Goal: Find specific page/section: Find specific page/section

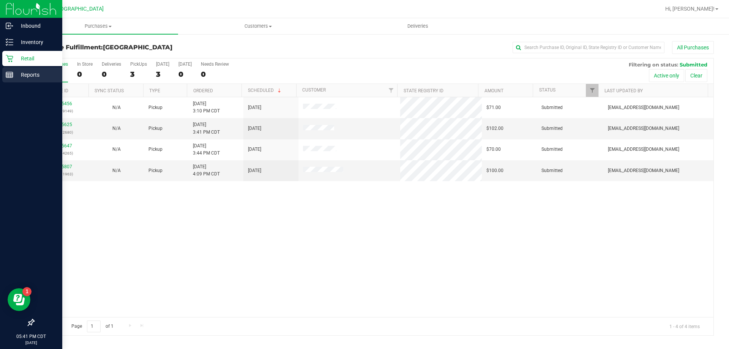
click at [17, 74] on p "Reports" at bounding box center [36, 74] width 46 height 9
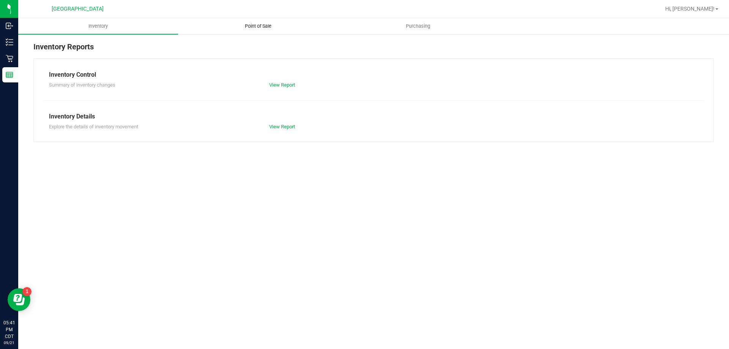
click at [265, 23] on span "Point of Sale" at bounding box center [258, 26] width 47 height 7
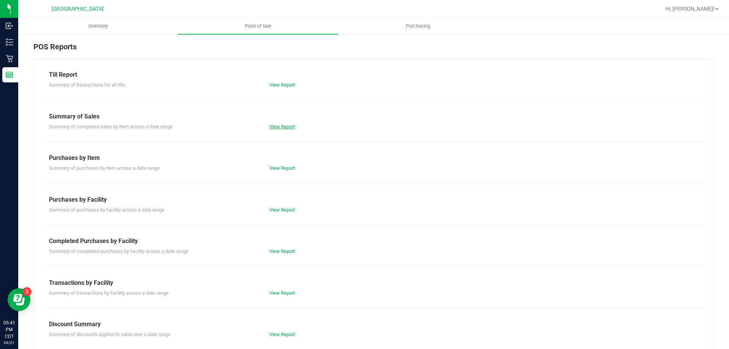
click at [274, 128] on link "View Report" at bounding box center [282, 127] width 26 height 6
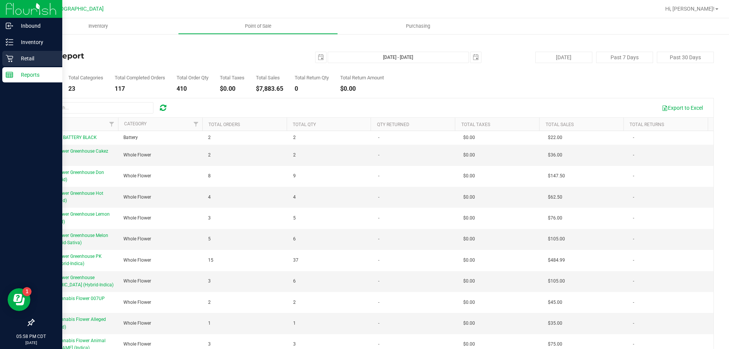
click at [17, 58] on p "Retail" at bounding box center [36, 58] width 46 height 9
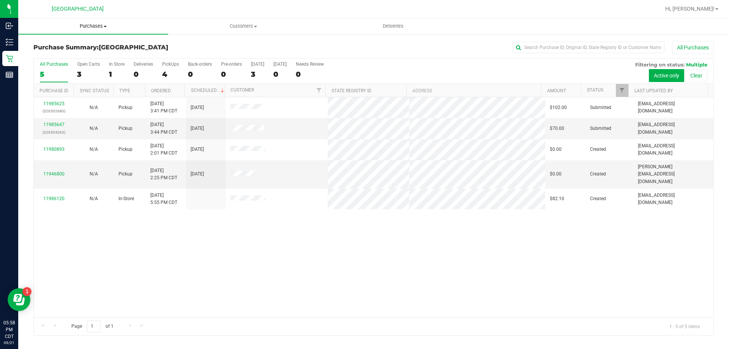
click at [97, 27] on span "Purchases" at bounding box center [93, 26] width 150 height 7
click at [44, 55] on span "Fulfillment" at bounding box center [41, 55] width 47 height 6
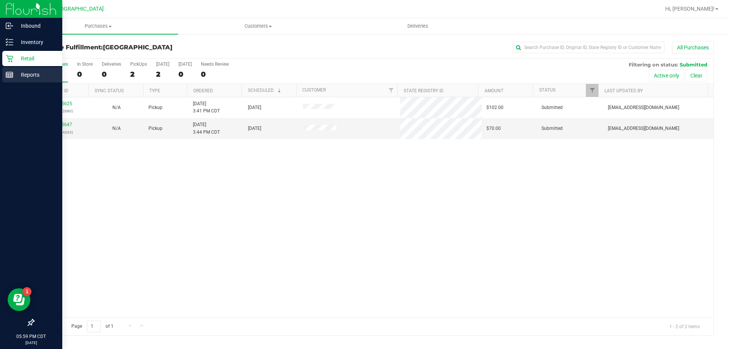
click at [25, 72] on p "Reports" at bounding box center [36, 74] width 46 height 9
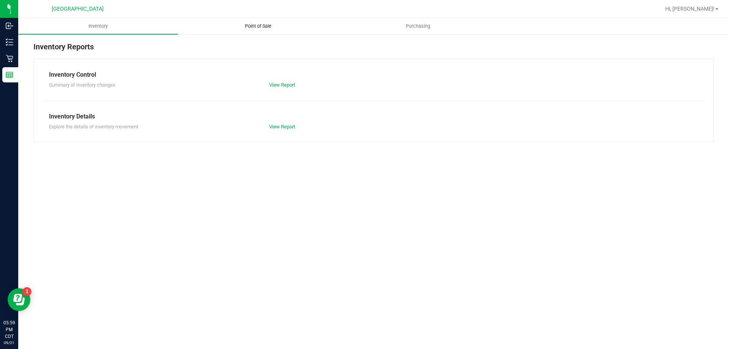
click at [261, 27] on span "Point of Sale" at bounding box center [258, 26] width 47 height 7
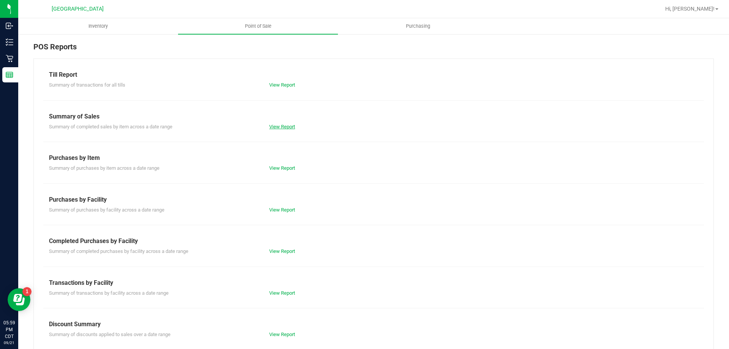
click at [282, 124] on link "View Report" at bounding box center [282, 127] width 26 height 6
